Goal: Information Seeking & Learning: Learn about a topic

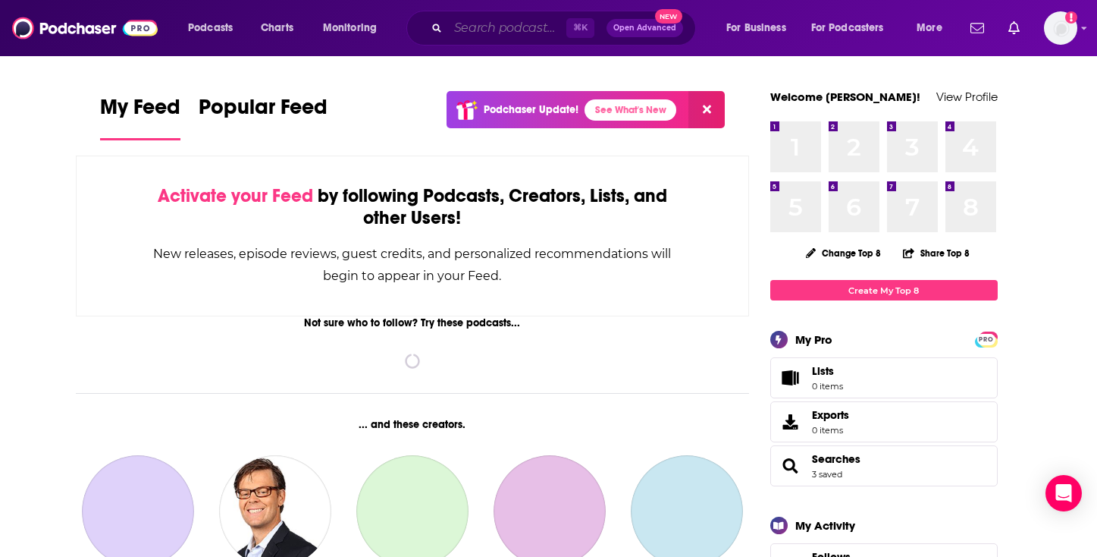
click at [496, 31] on input "Search podcasts, credits, & more..." at bounding box center [507, 28] width 118 height 24
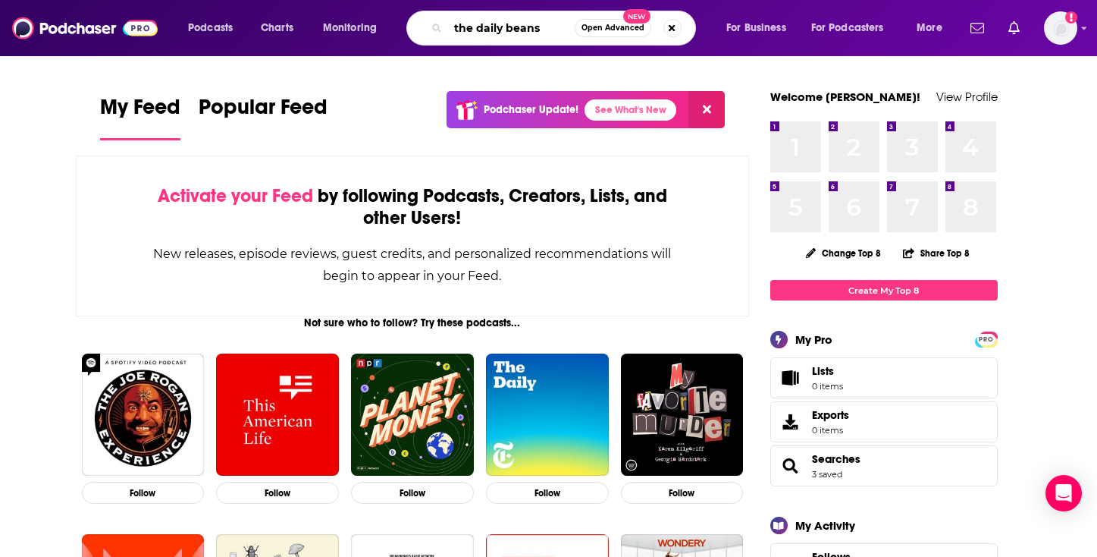
type input "the daily beans"
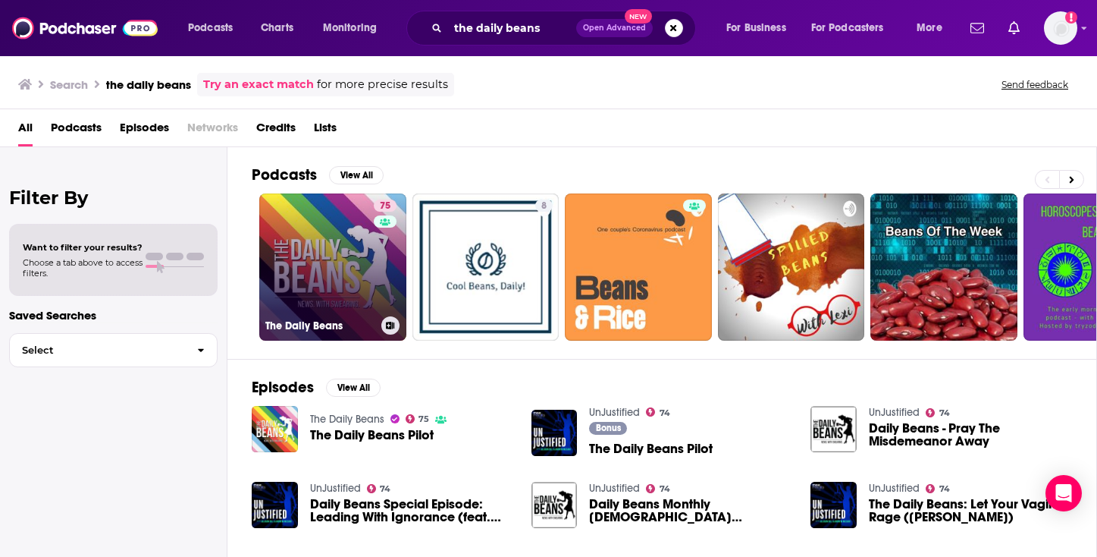
click at [329, 273] on link "75 The Daily Beans" at bounding box center [332, 266] width 147 height 147
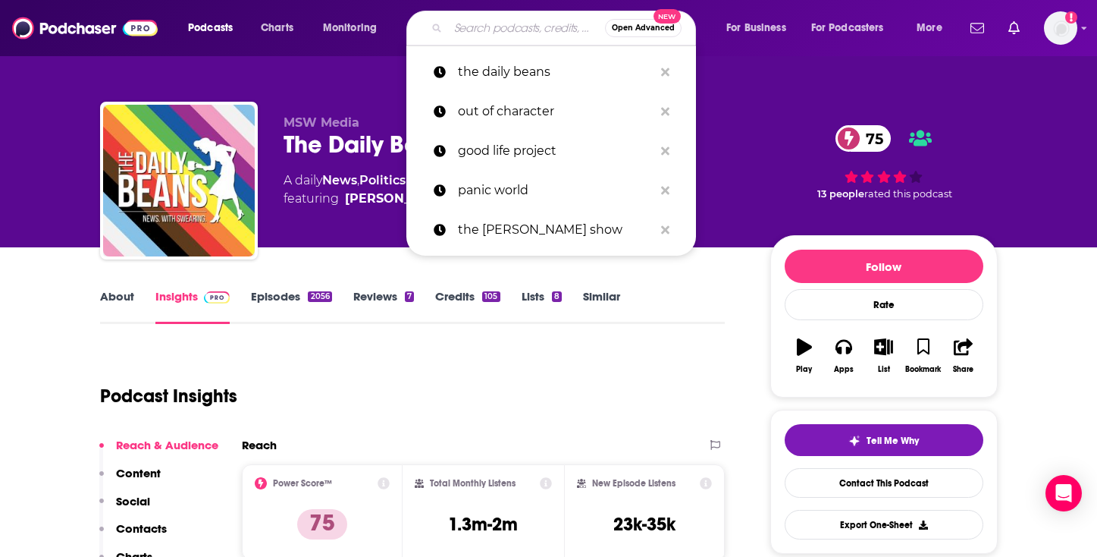
click at [463, 36] on input "Search podcasts, credits, & more..." at bounding box center [526, 28] width 157 height 24
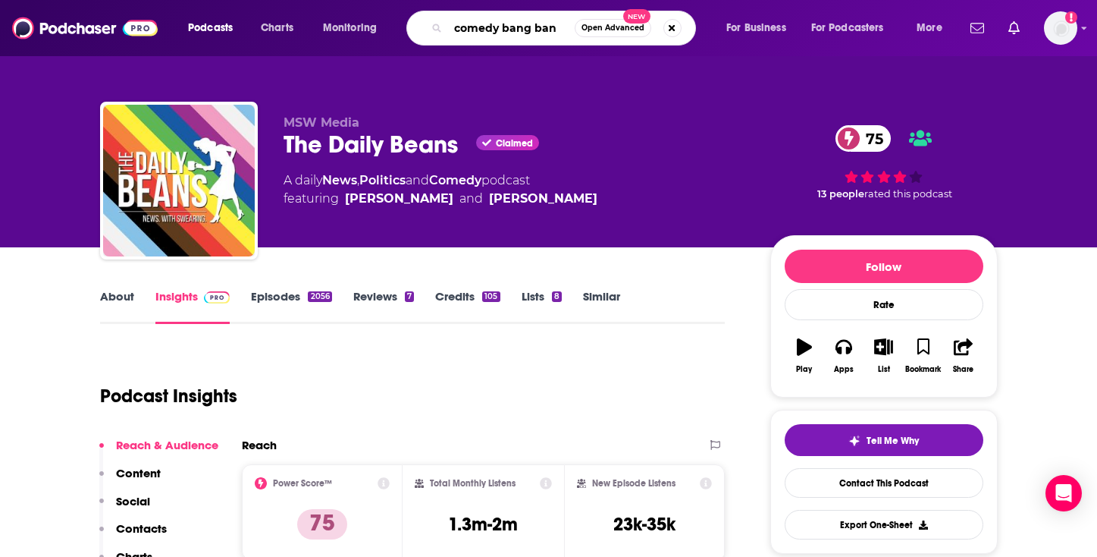
type input "comedy bang bang"
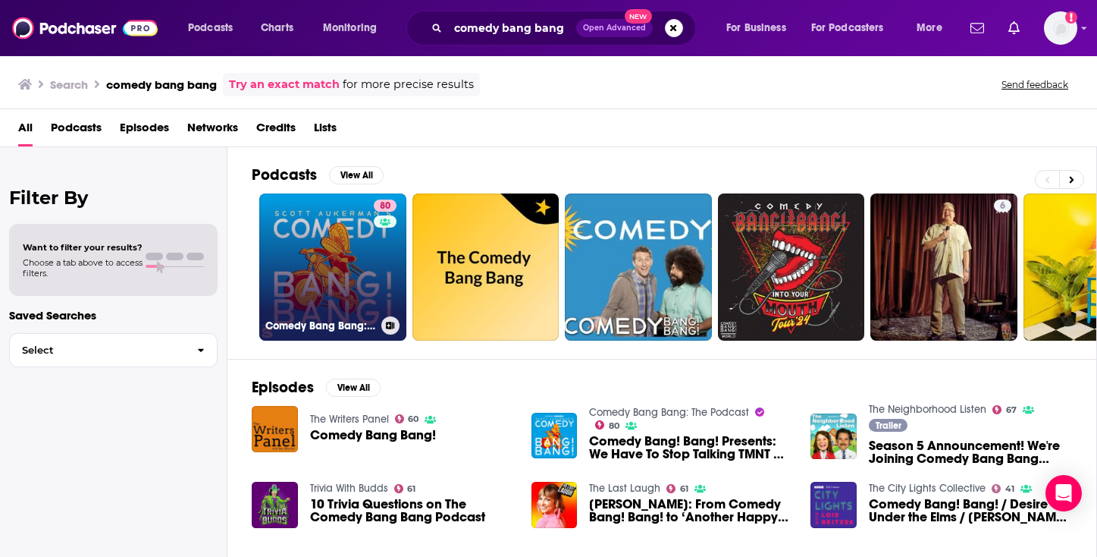
click at [331, 303] on link "80 Comedy Bang Bang: The Podcast" at bounding box center [332, 266] width 147 height 147
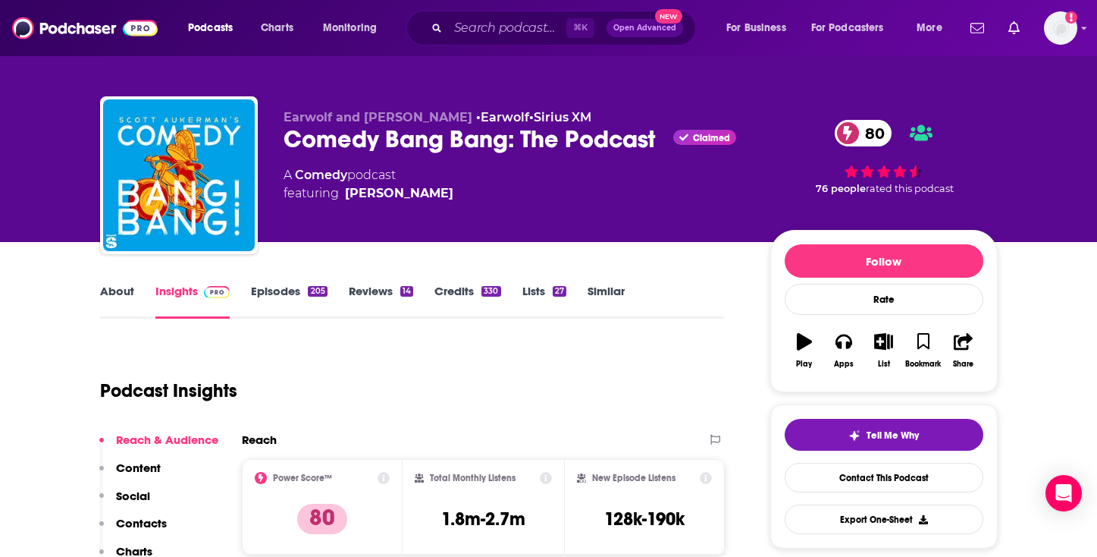
scroll to position [5, 0]
